Goal: Task Accomplishment & Management: Manage account settings

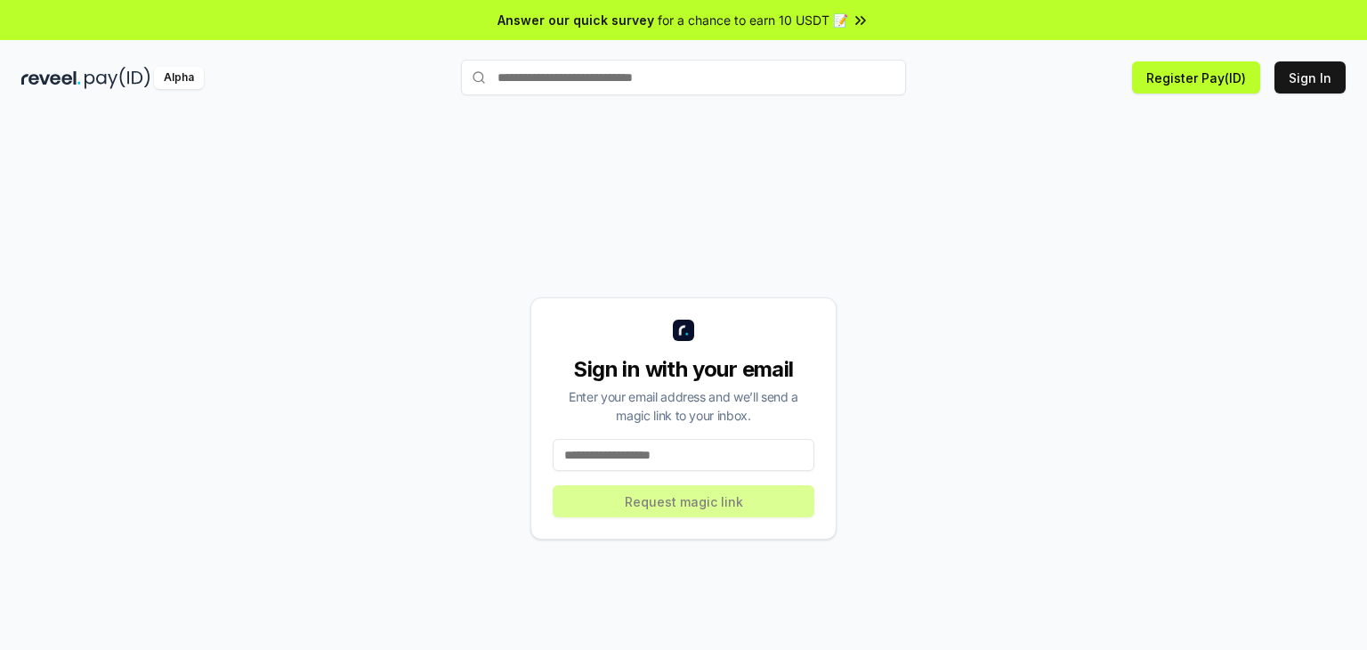
click at [744, 460] on input at bounding box center [684, 455] width 262 height 32
click at [743, 459] on input at bounding box center [684, 455] width 262 height 32
paste input "**********"
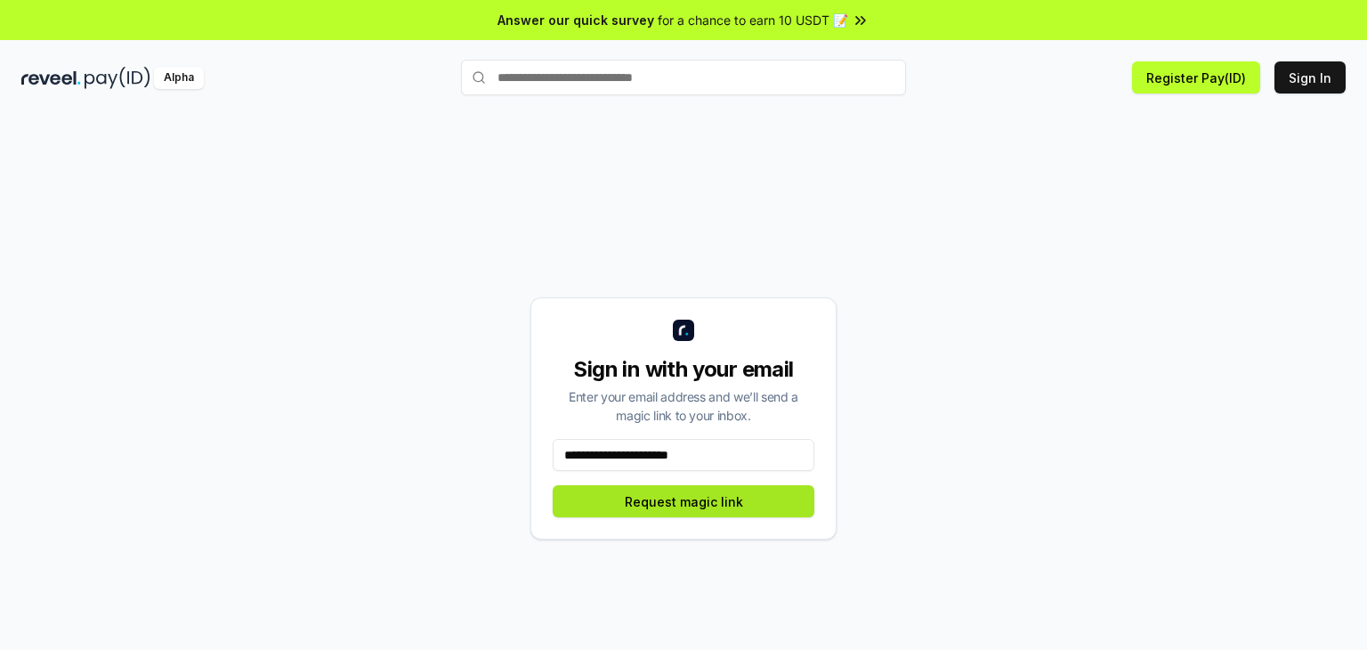
type input "**********"
click at [651, 501] on button "Request magic link" at bounding box center [684, 501] width 262 height 32
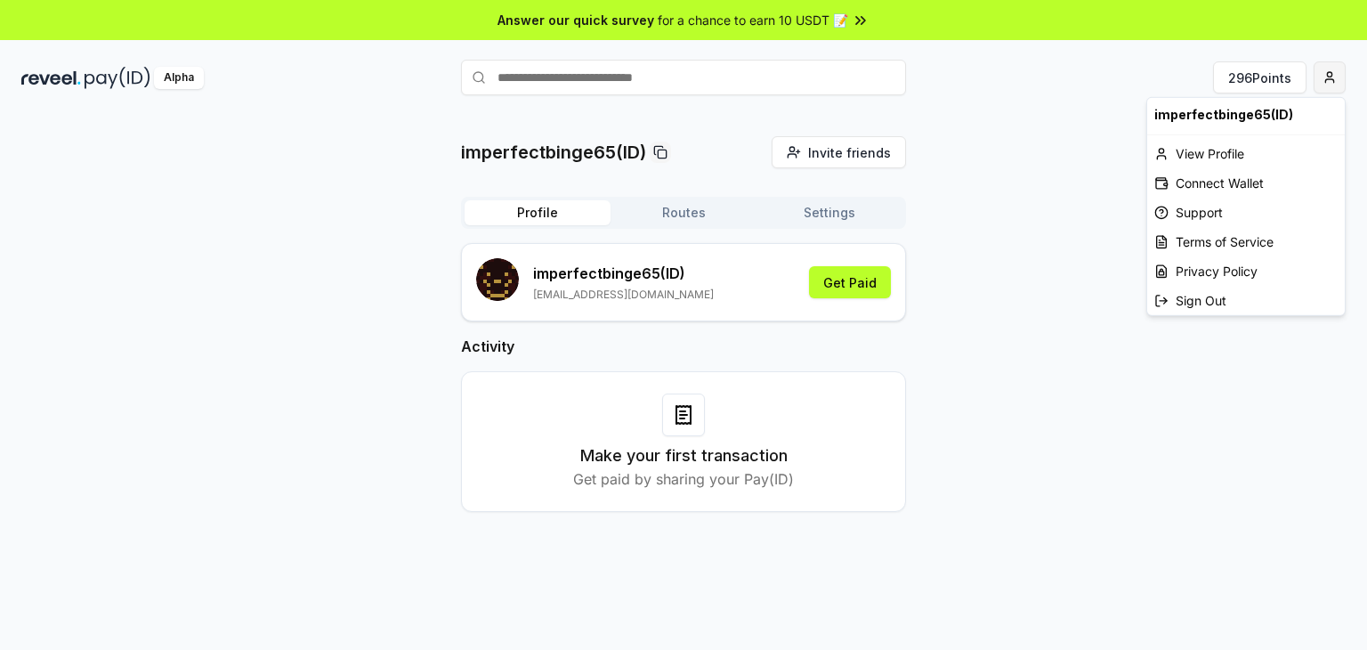
click at [1330, 74] on html "Answer our quick survey for a chance to earn 10 USDT 📝 Alpha 296 Points imperfe…" at bounding box center [683, 325] width 1367 height 650
click at [1241, 150] on div "View Profile" at bounding box center [1246, 153] width 198 height 29
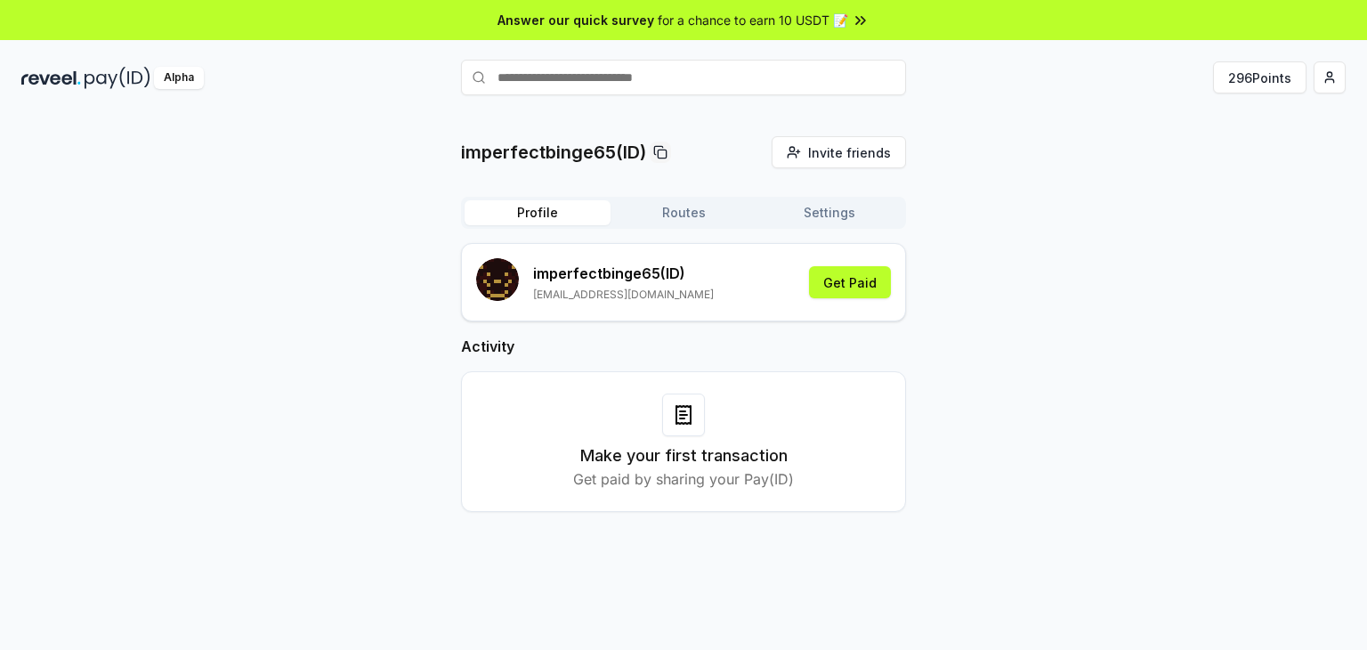
click at [651, 297] on p "shamanarafred@gmail.com" at bounding box center [623, 294] width 181 height 14
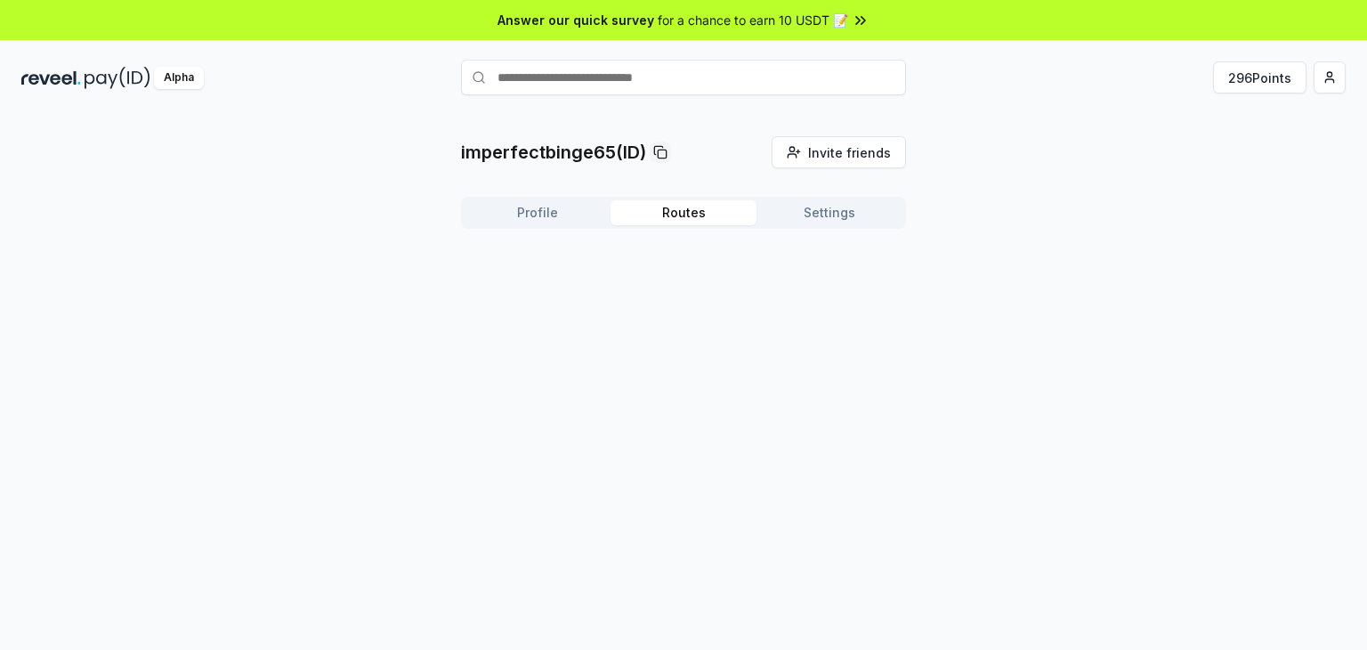
click at [680, 210] on button "Routes" at bounding box center [683, 212] width 146 height 25
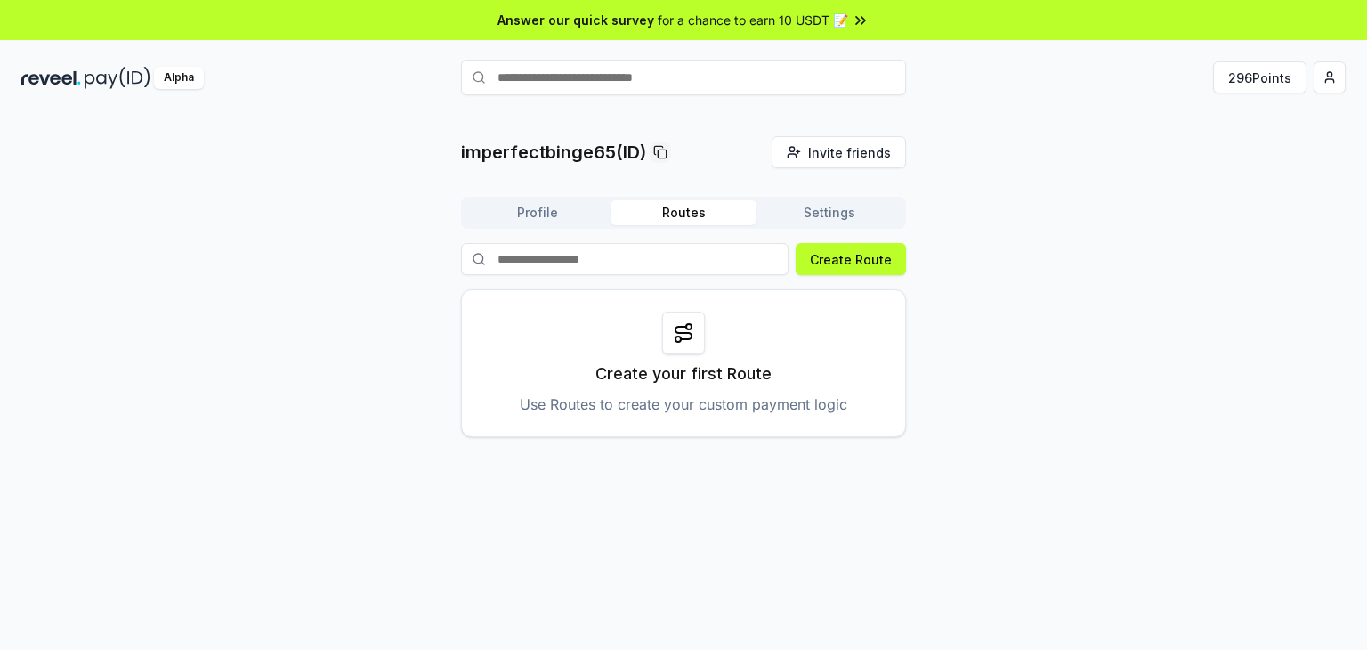
click at [811, 213] on button "Settings" at bounding box center [829, 212] width 146 height 25
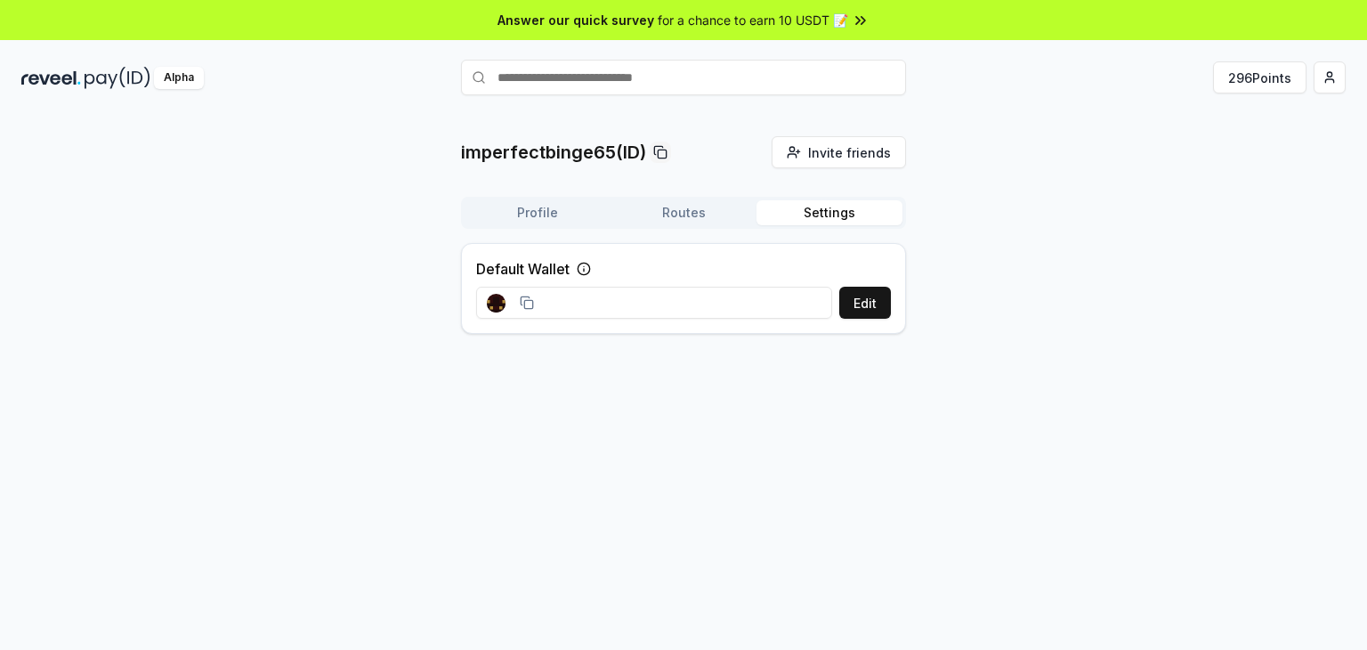
click at [524, 300] on rect at bounding box center [528, 304] width 8 height 8
click at [580, 265] on circle at bounding box center [583, 268] width 12 height 12
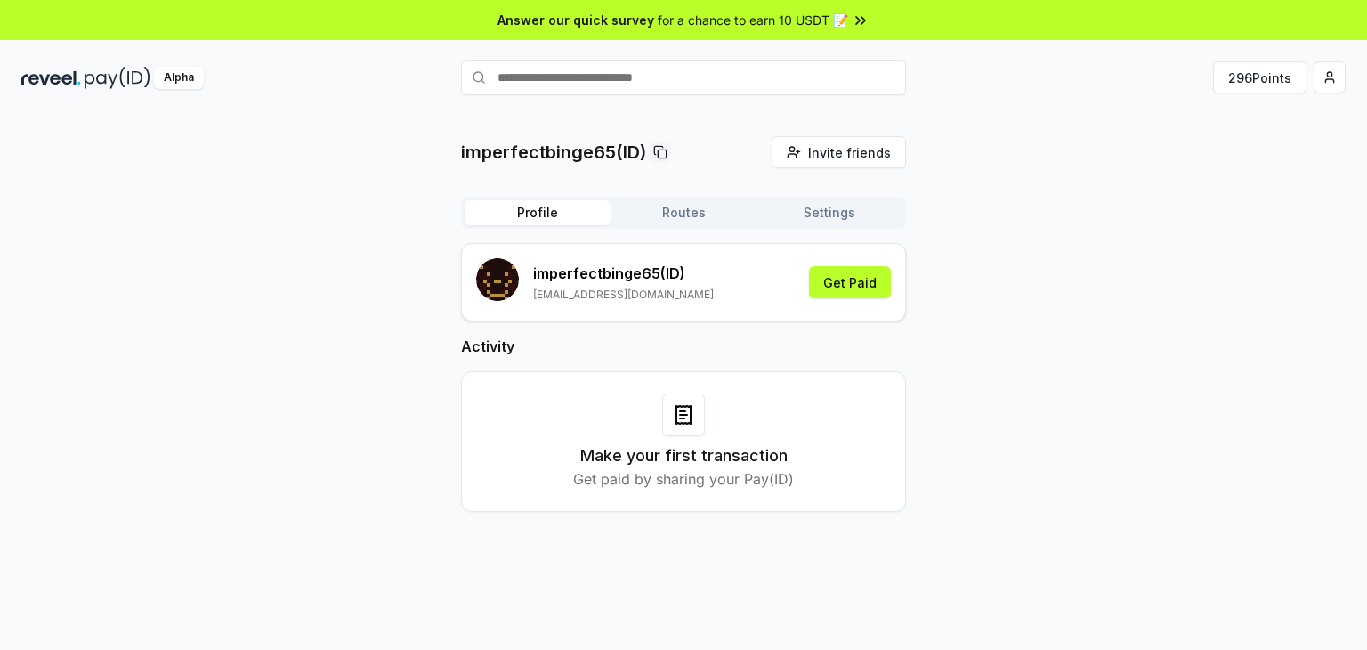
click at [528, 215] on button "Profile" at bounding box center [537, 212] width 146 height 25
click at [847, 289] on button "Get Paid" at bounding box center [850, 282] width 82 height 32
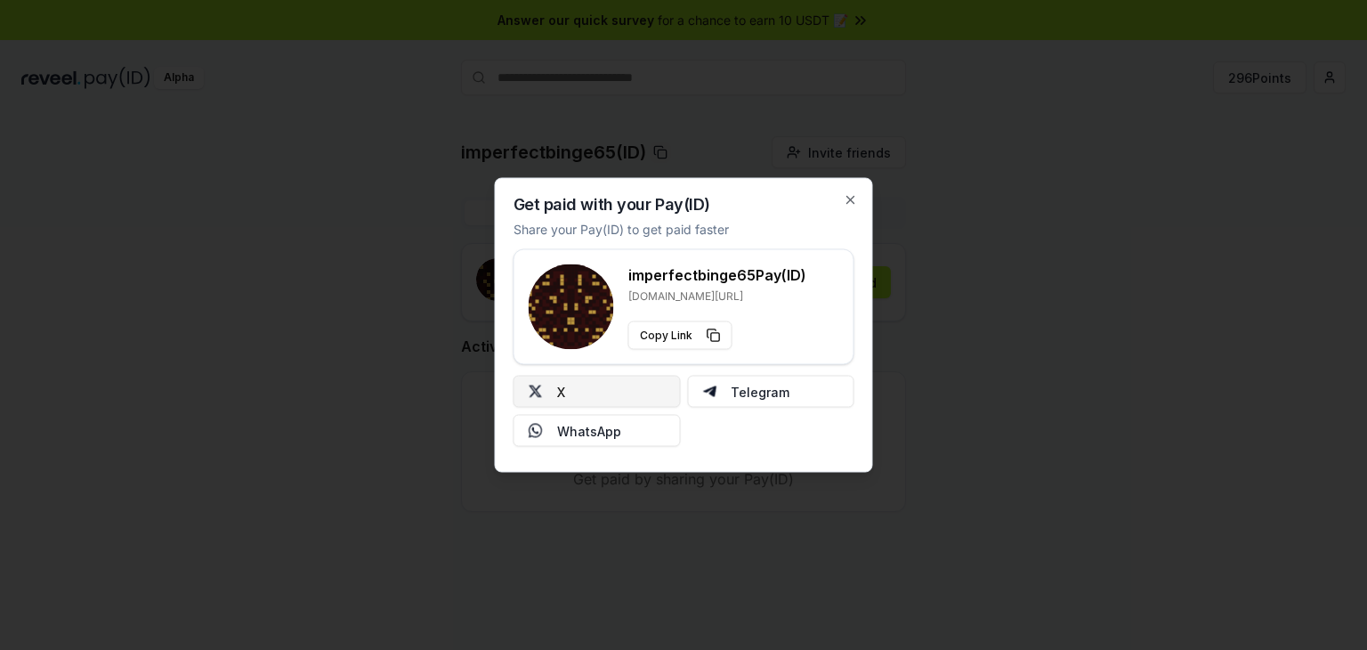
click at [548, 391] on button "X" at bounding box center [596, 391] width 167 height 32
click at [852, 199] on icon "button" at bounding box center [850, 200] width 14 height 14
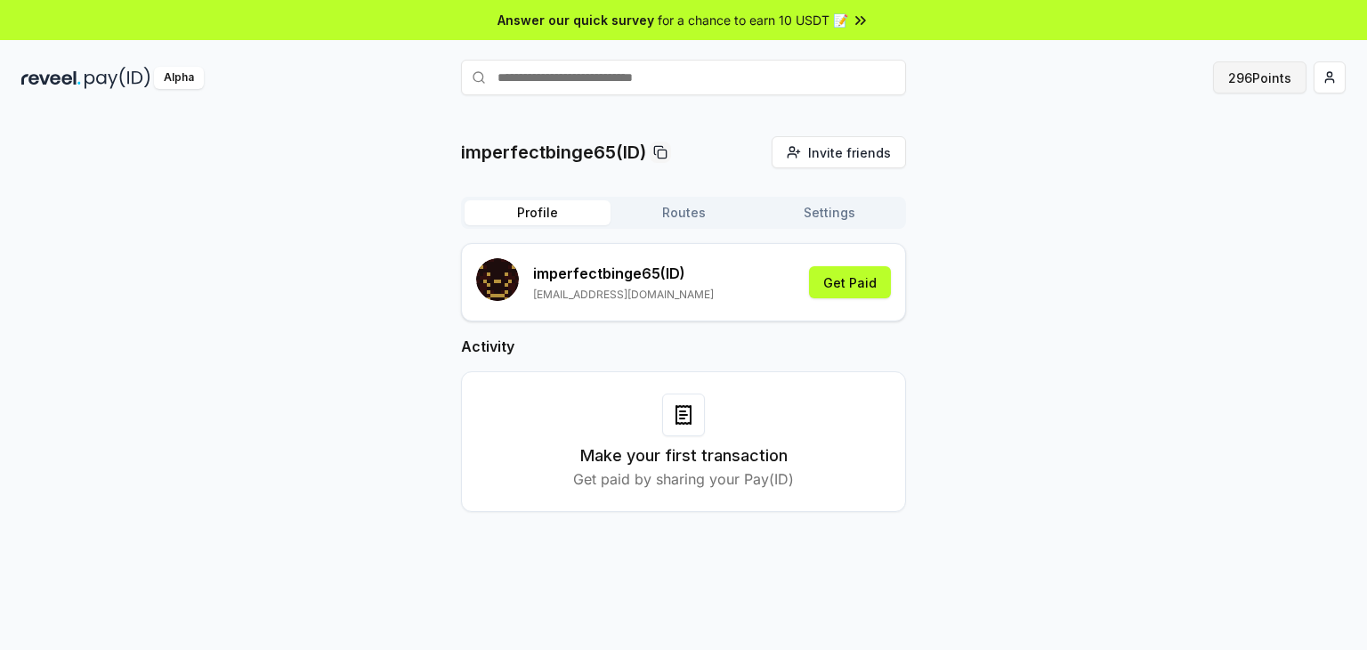
click at [1263, 78] on button "296 Points" at bounding box center [1259, 77] width 93 height 32
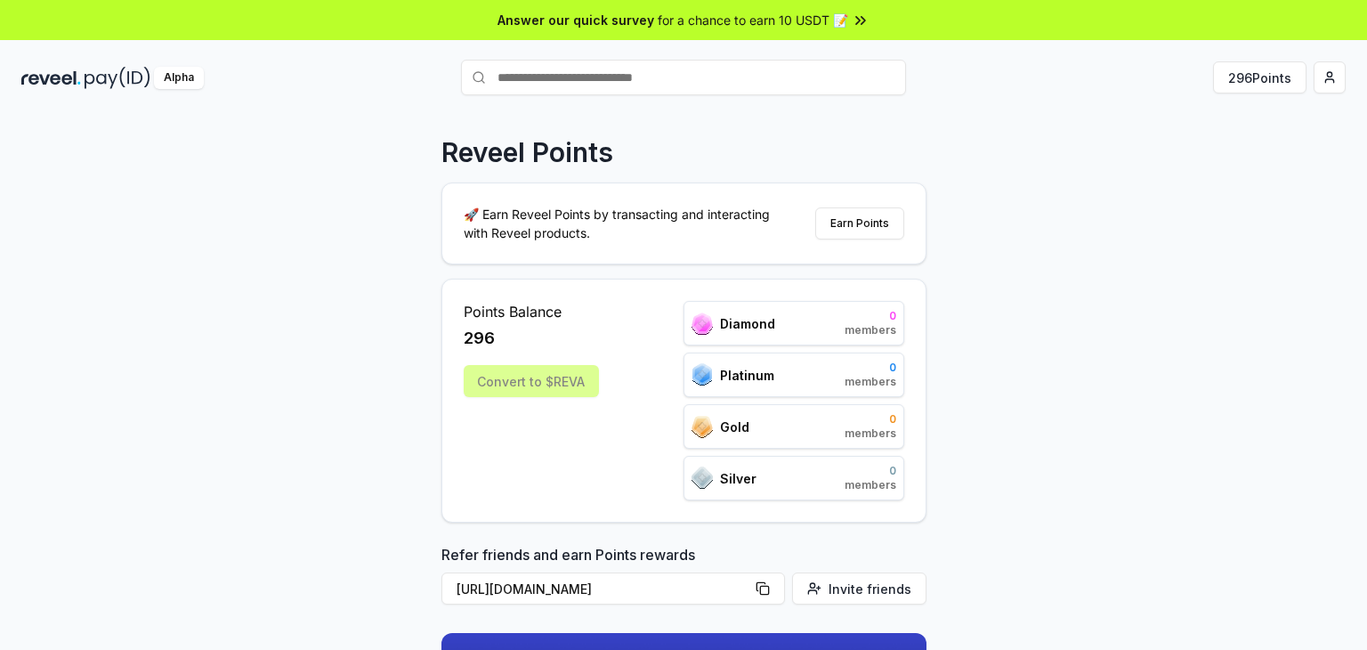
scroll to position [180, 0]
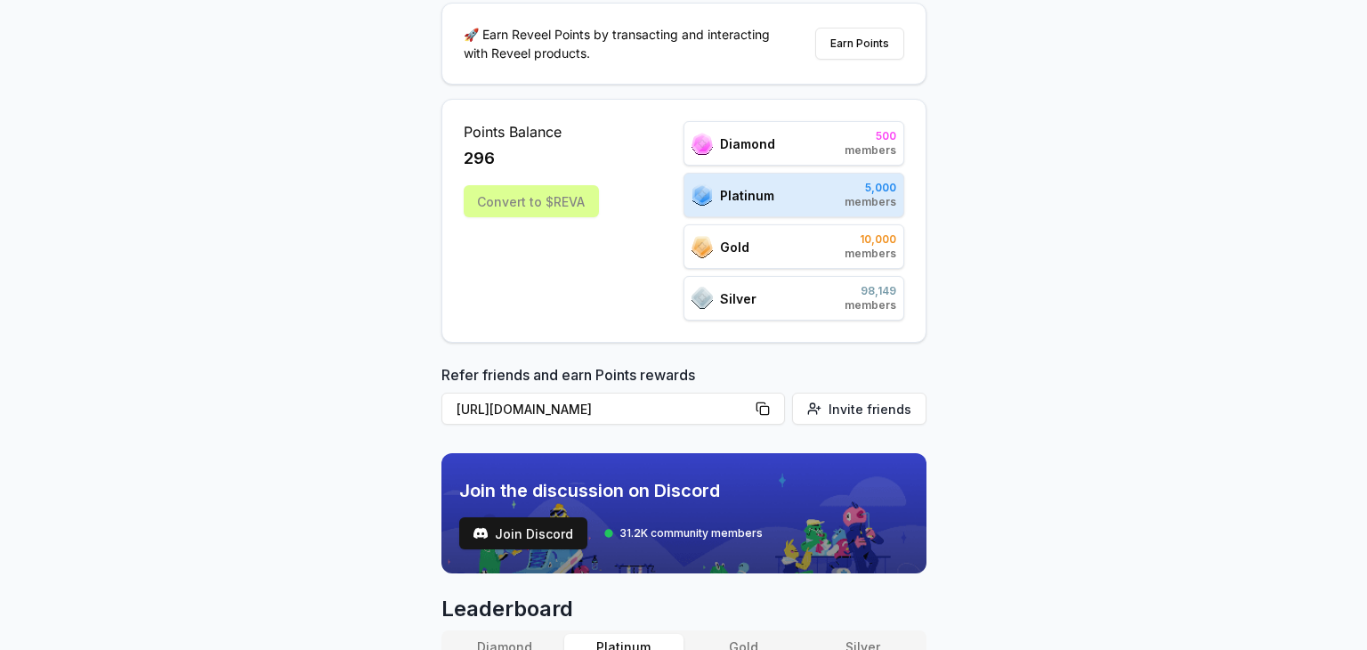
click at [547, 201] on div "Convert to $REVA" at bounding box center [531, 201] width 135 height 32
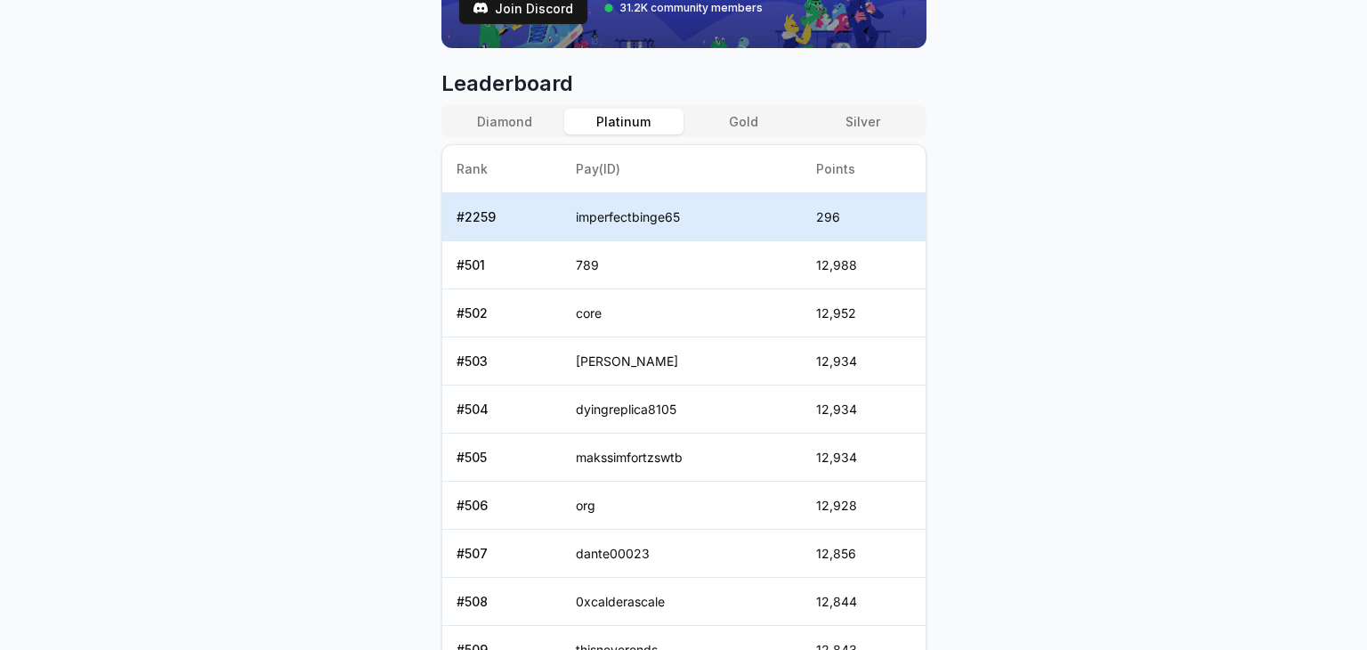
scroll to position [616, 0]
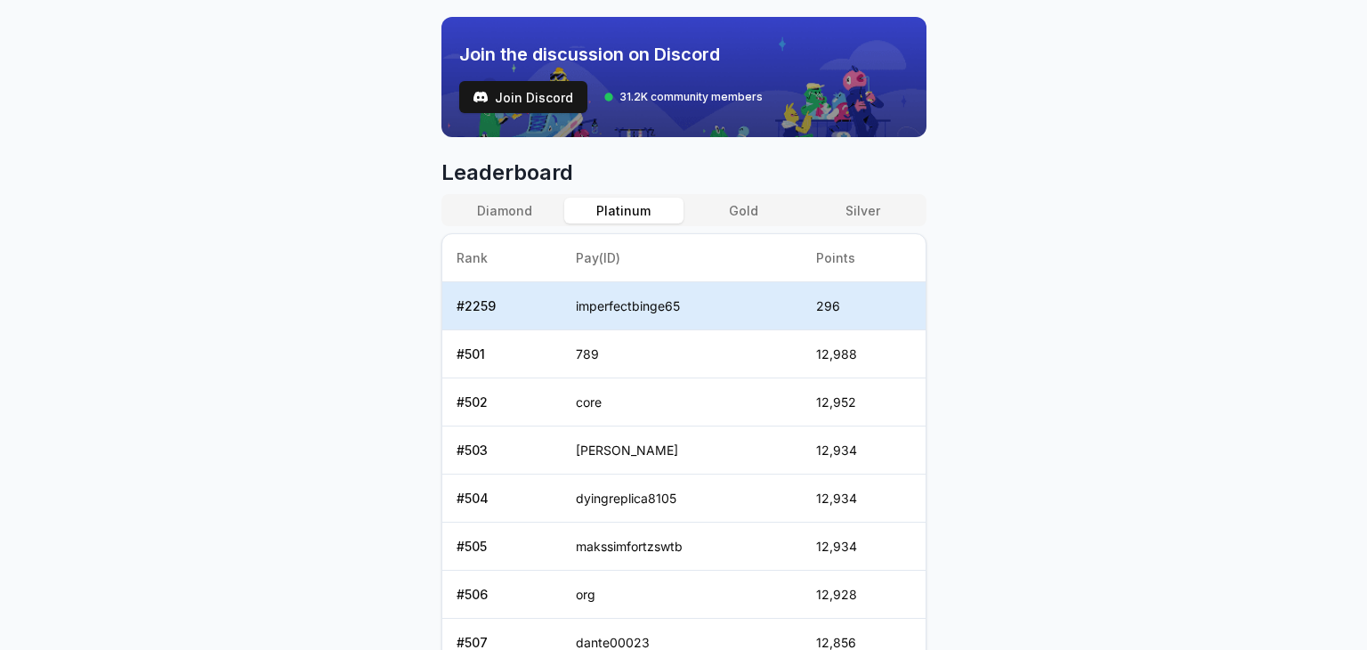
click at [507, 207] on button "Diamond" at bounding box center [504, 211] width 119 height 26
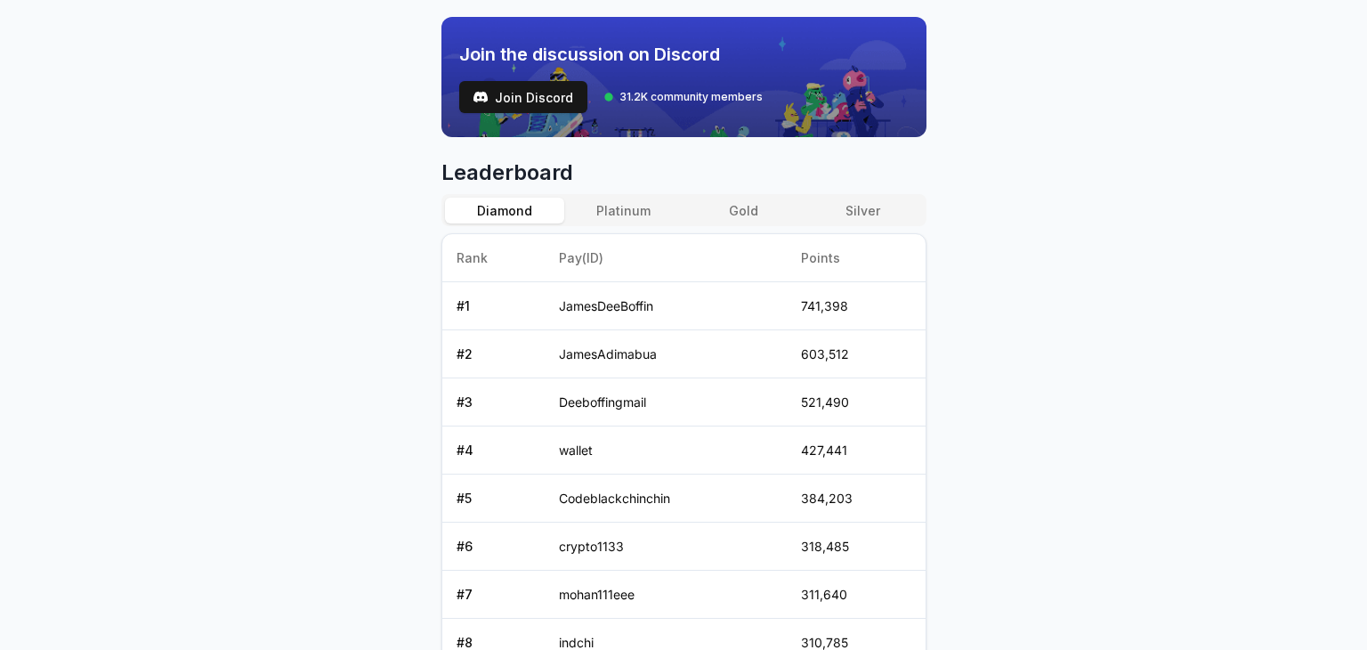
click at [619, 210] on button "Platinum" at bounding box center [623, 211] width 119 height 26
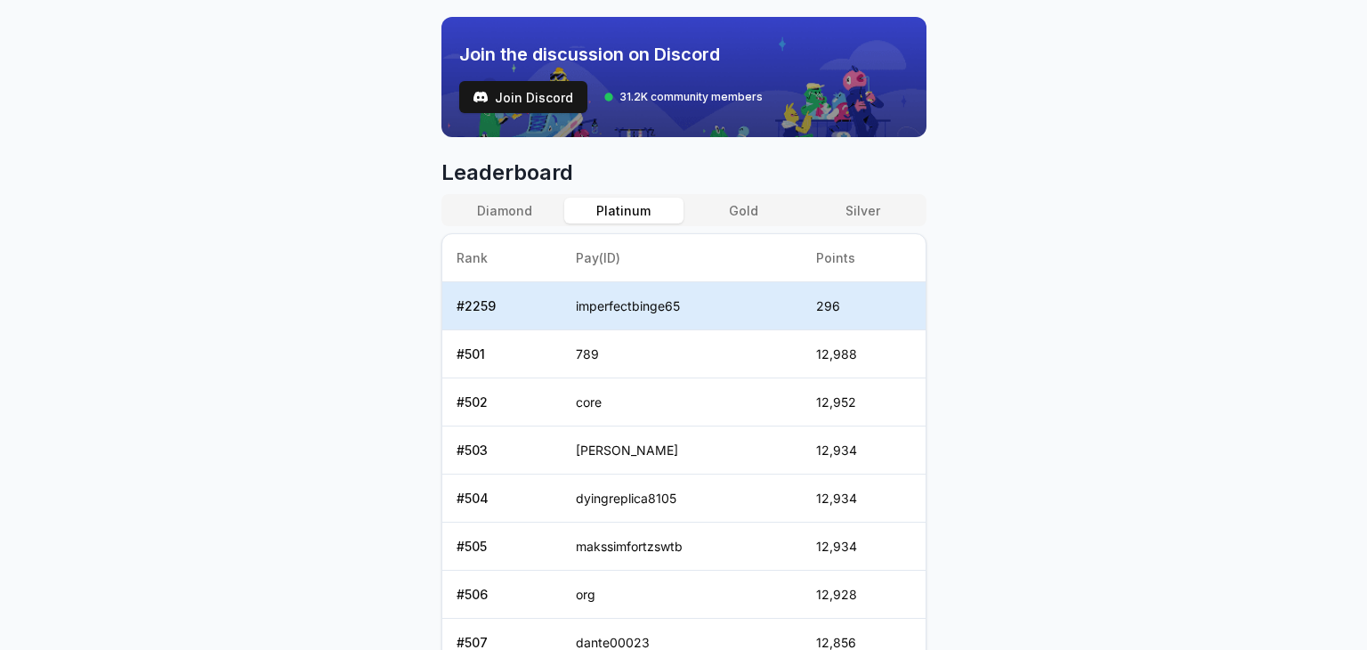
click at [745, 211] on button "Gold" at bounding box center [742, 211] width 119 height 26
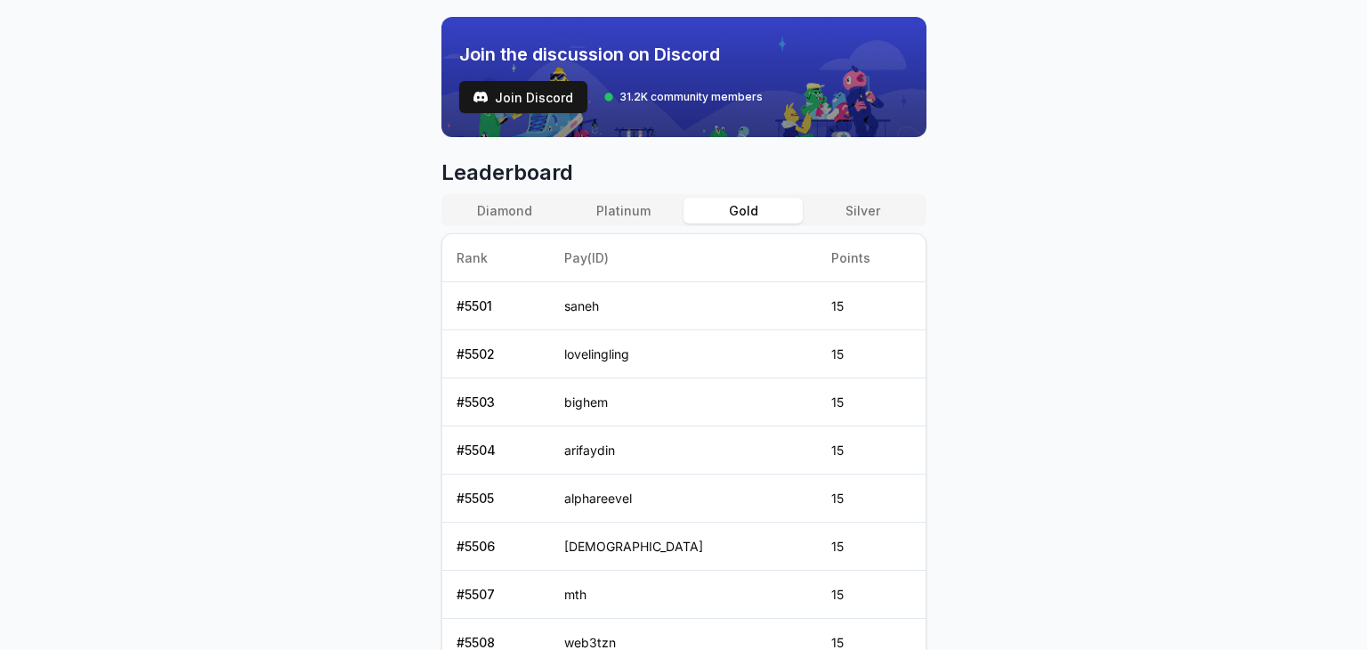
click at [861, 214] on button "Silver" at bounding box center [862, 211] width 119 height 26
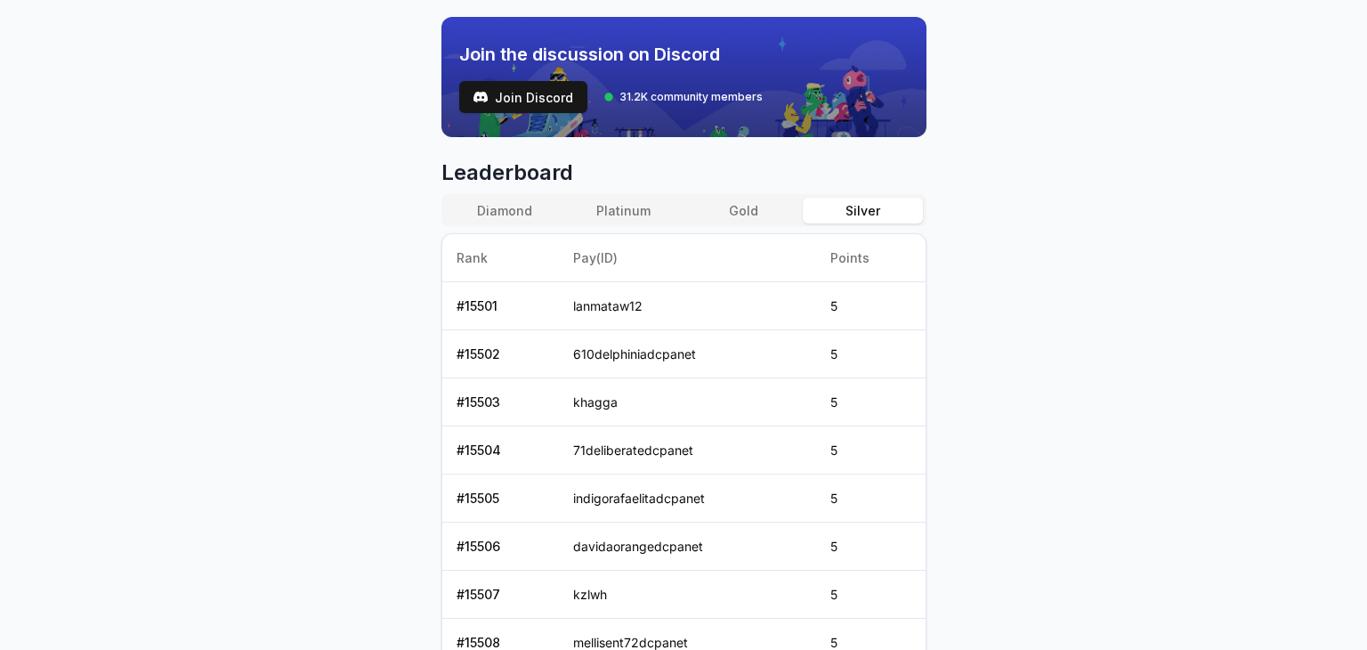
click at [630, 207] on button "Platinum" at bounding box center [623, 211] width 119 height 26
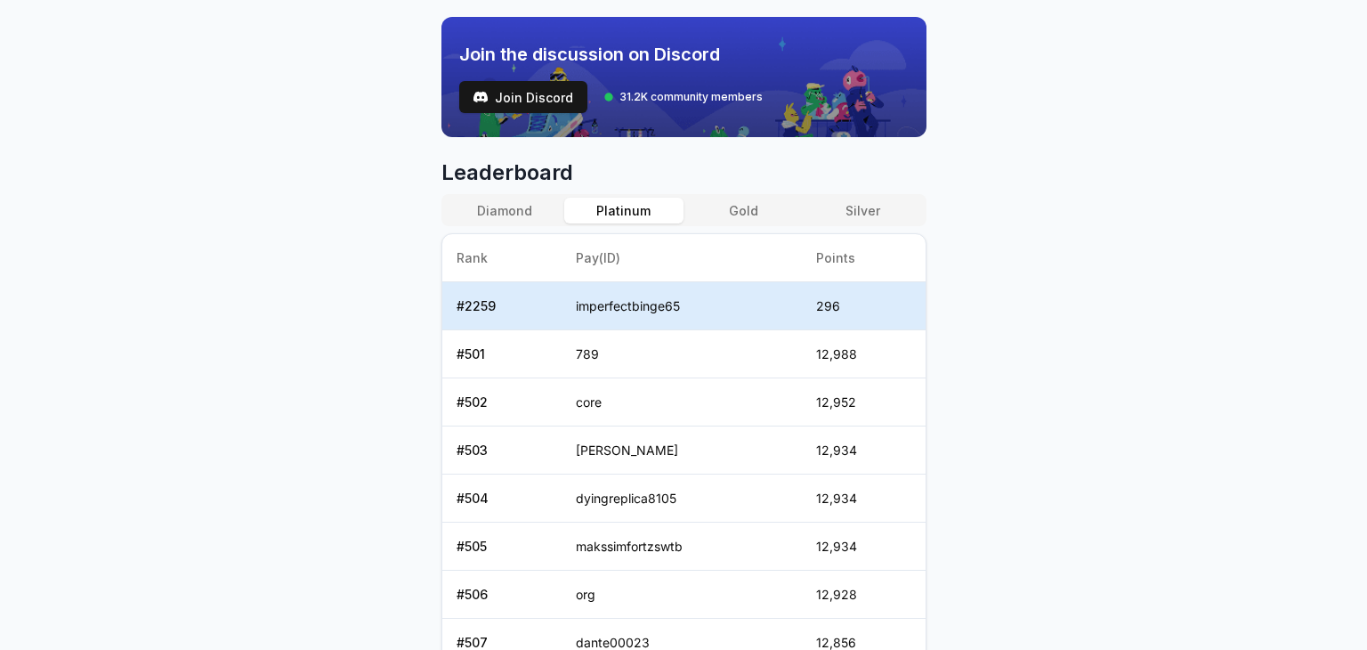
click at [511, 200] on button "Diamond" at bounding box center [504, 211] width 119 height 26
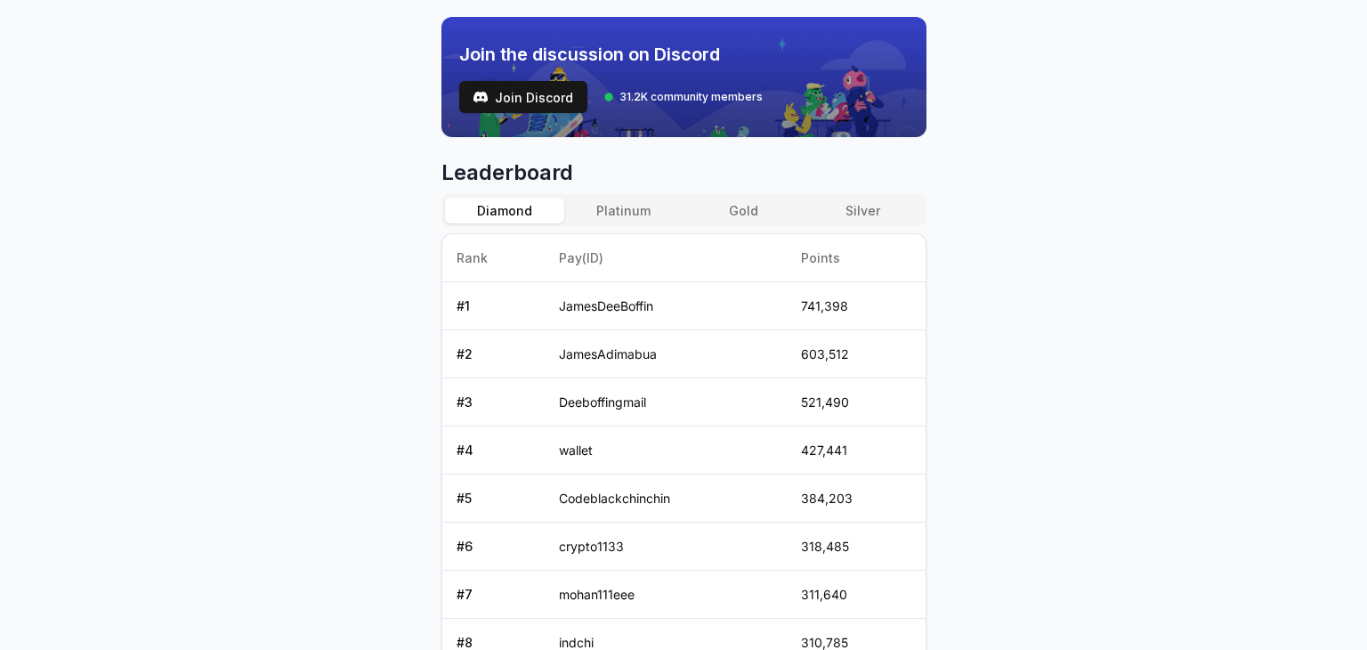
click at [623, 207] on button "Platinum" at bounding box center [623, 211] width 119 height 26
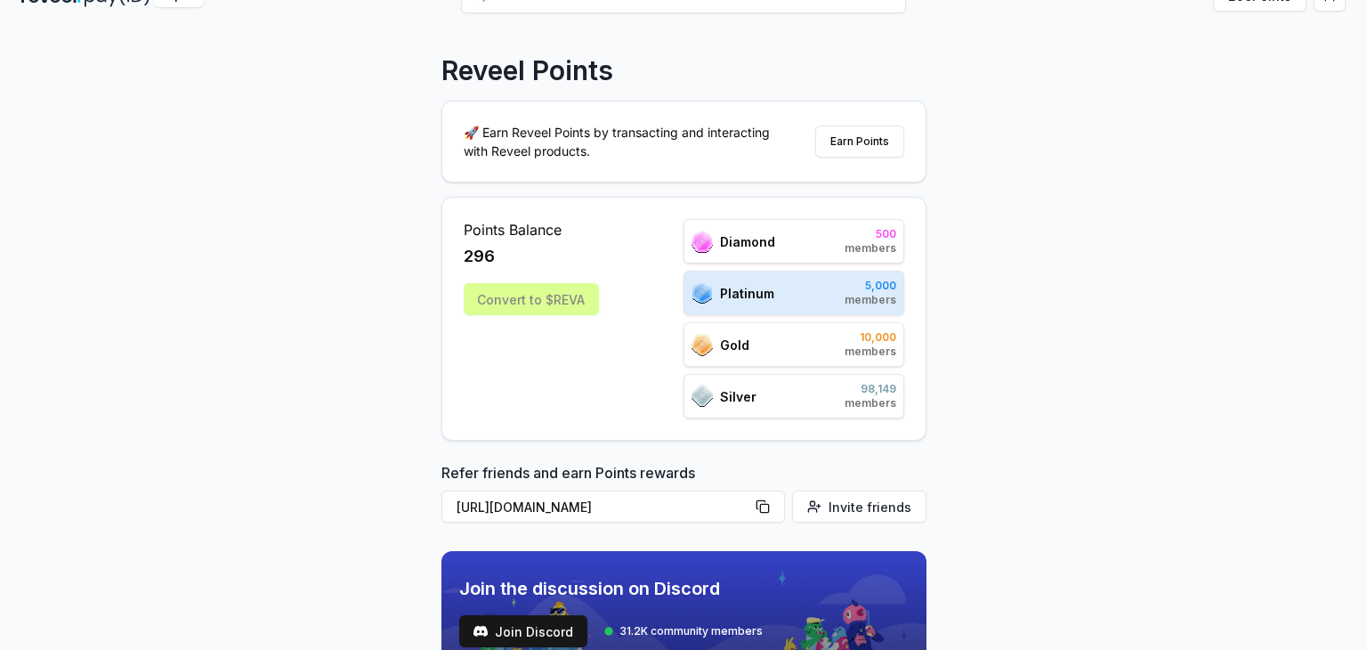
scroll to position [0, 0]
